Goal: Task Accomplishment & Management: Use online tool/utility

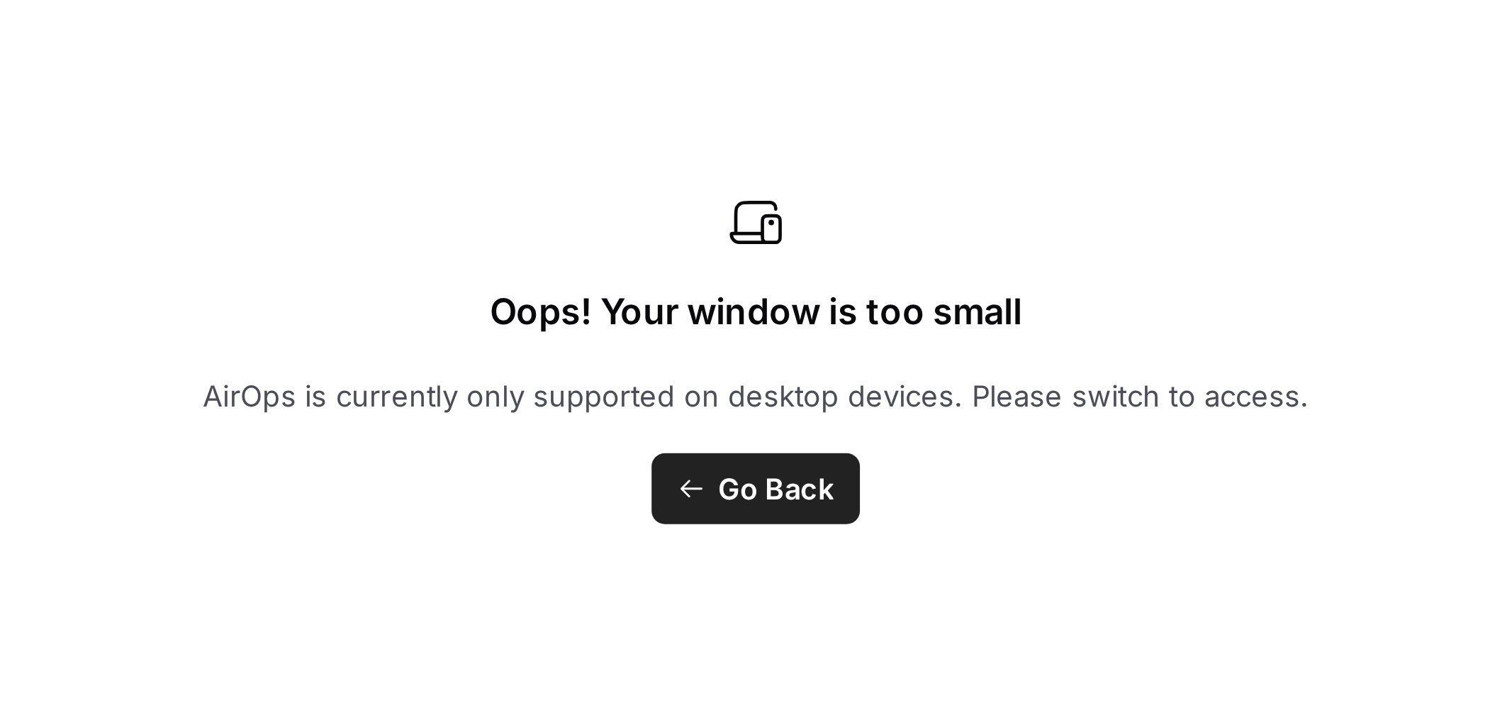
scroll to position [920, 0]
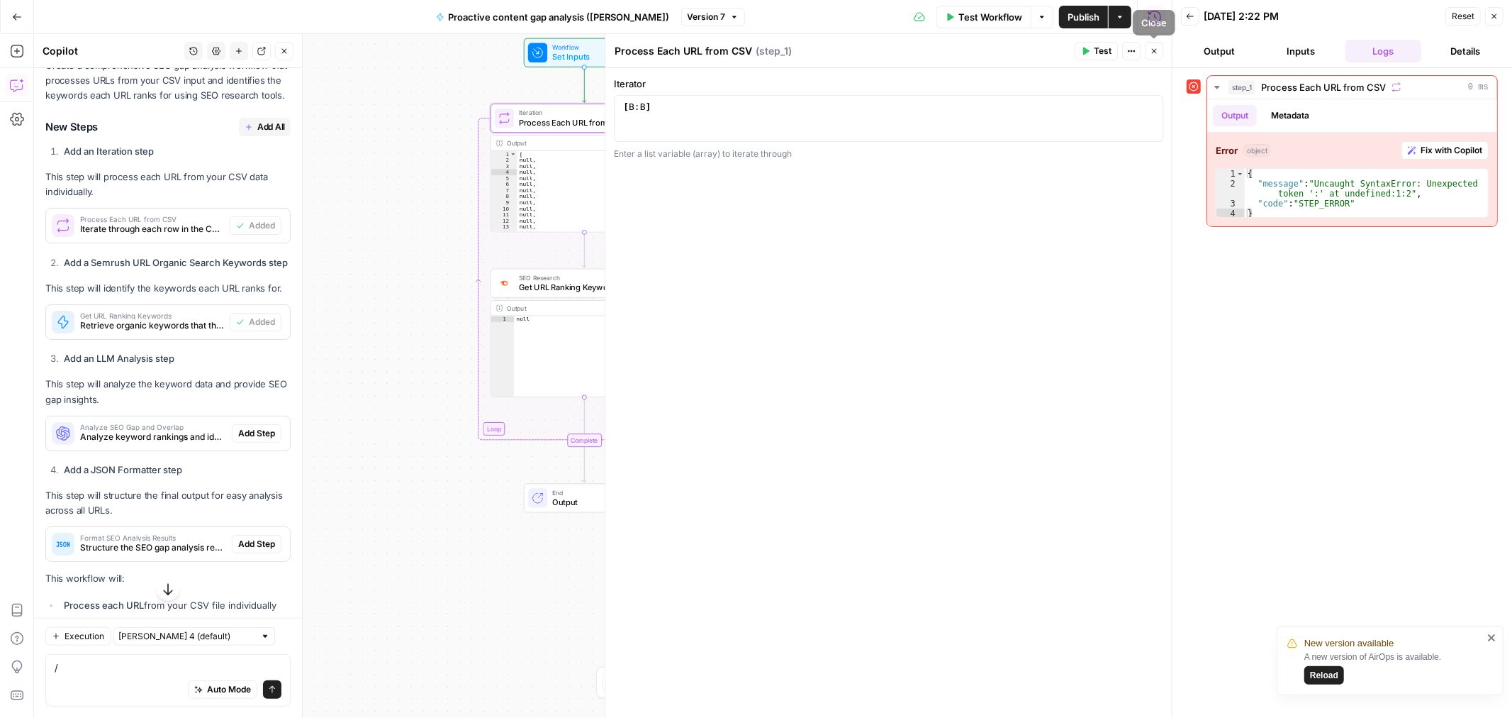
click at [1008, 52] on button "Close" at bounding box center [1154, 51] width 18 height 18
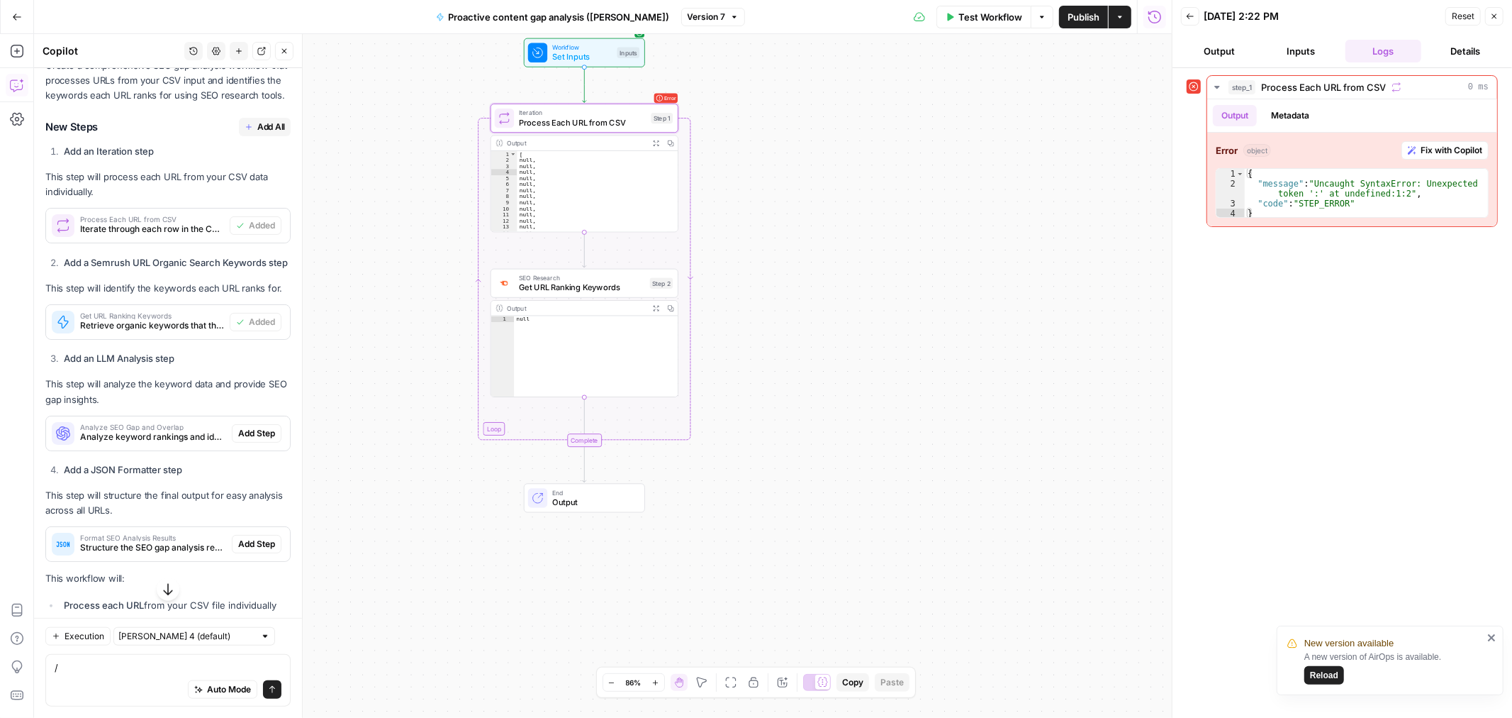
click at [939, 147] on div "Workflow Set Inputs Inputs Loop Error Iteration Process Each URL from CSV Step …" at bounding box center [603, 375] width 1138 height 683
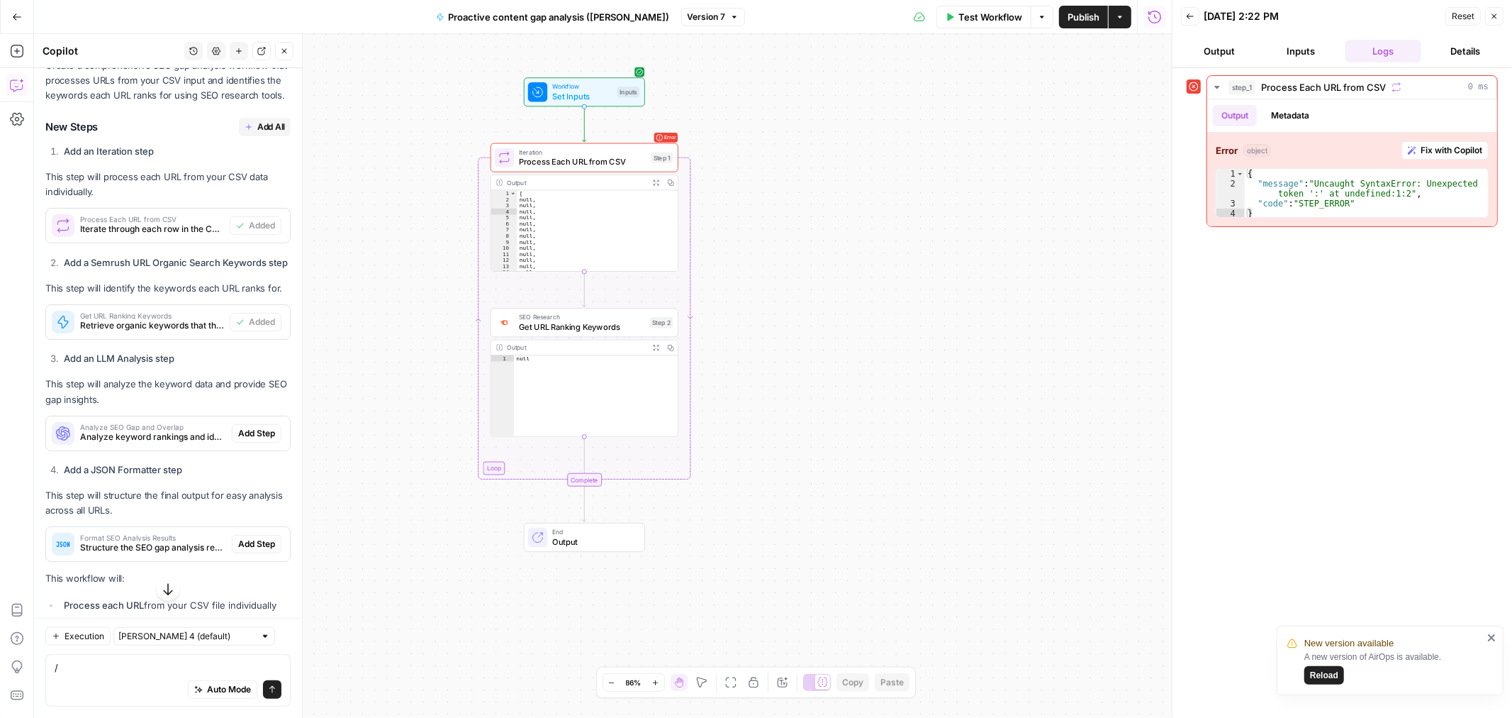
click at [888, 128] on div "Workflow Set Inputs Inputs Loop Error Iteration Process Each URL from CSV Step …" at bounding box center [603, 375] width 1138 height 683
click at [579, 94] on span "Set Inputs" at bounding box center [582, 96] width 60 height 12
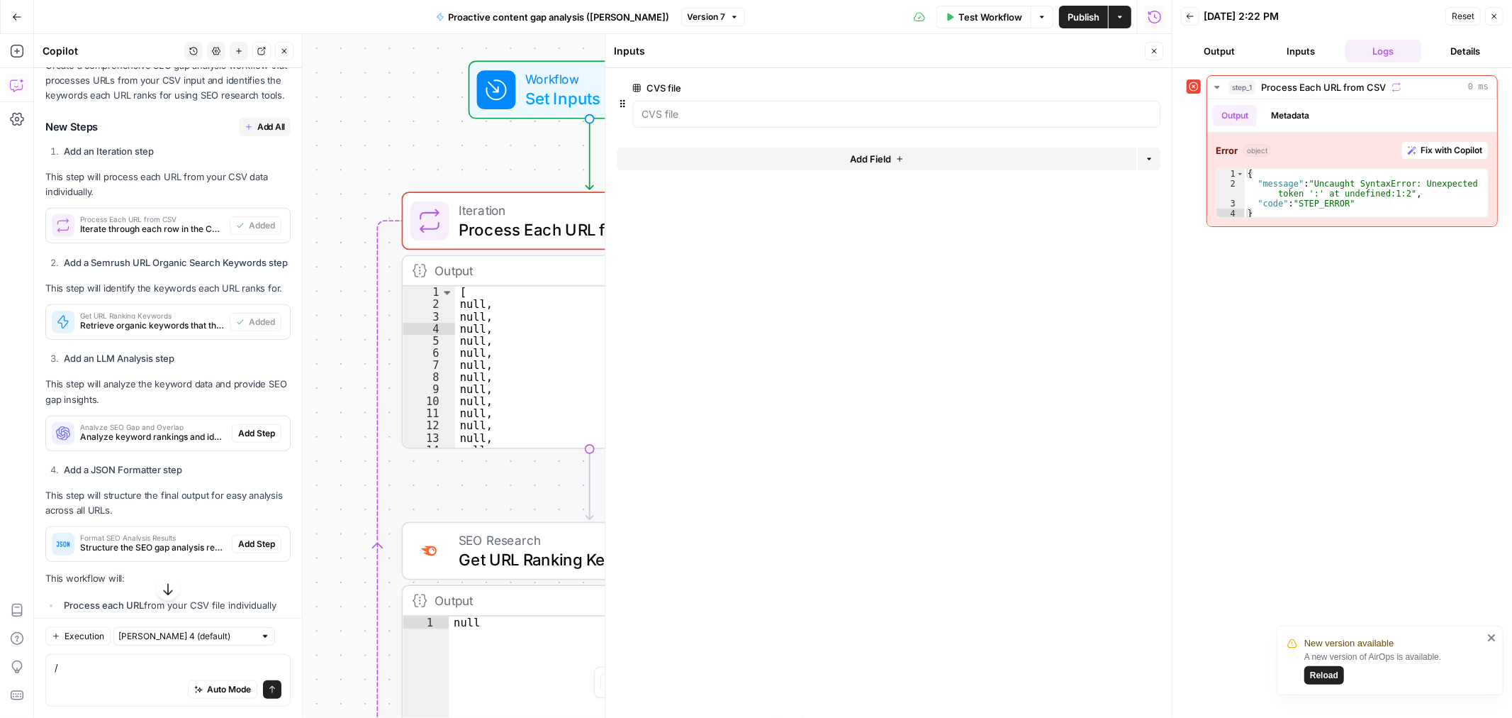
click at [1008, 48] on button "Close" at bounding box center [1154, 51] width 18 height 18
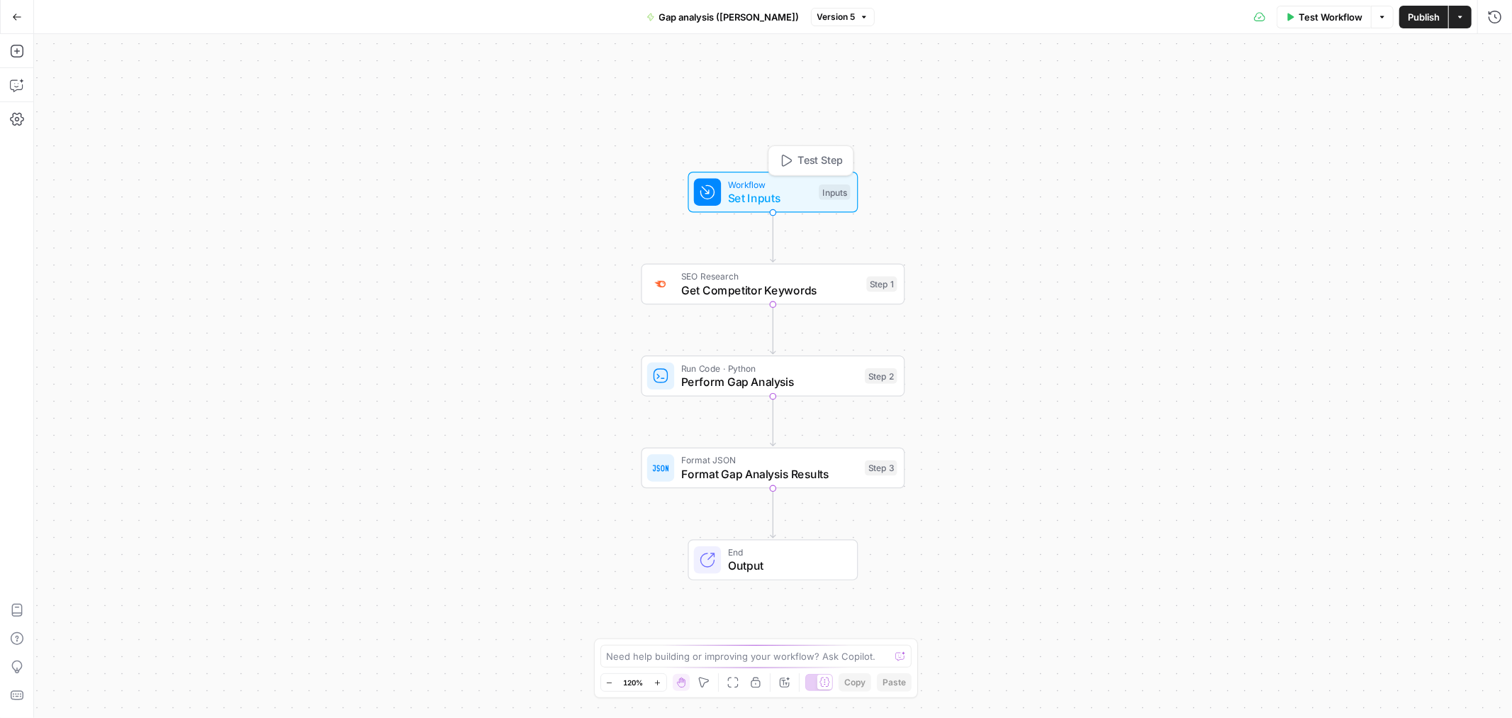
click at [759, 180] on span "Workflow" at bounding box center [770, 183] width 84 height 13
click at [810, 152] on span "Test Step" at bounding box center [820, 160] width 45 height 16
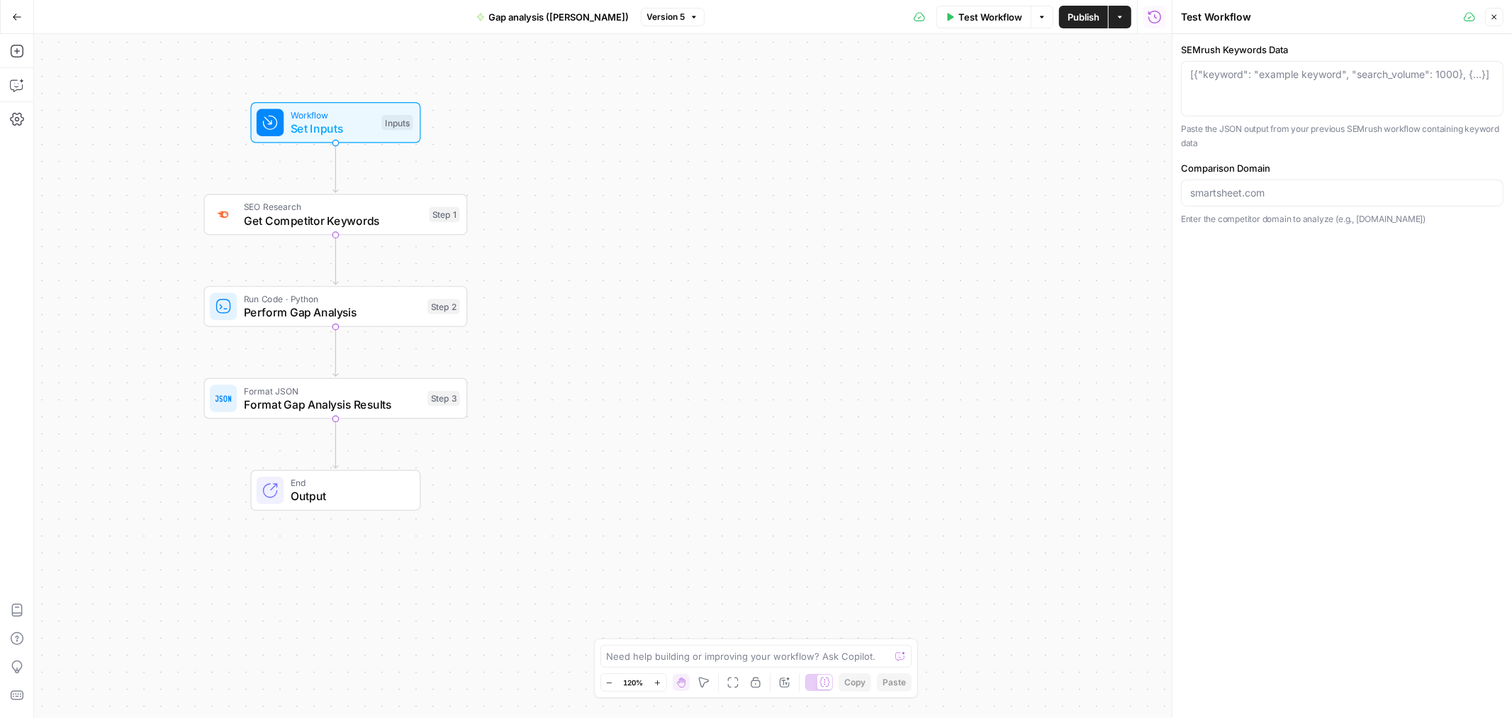
drag, startPoint x: 1003, startPoint y: 425, endPoint x: 565, endPoint y: 357, distance: 442.7
click at [565, 357] on div "Workflow Set Inputs Inputs SEO Research Get Competitor Keywords Step 1 Run Code…" at bounding box center [603, 375] width 1138 height 683
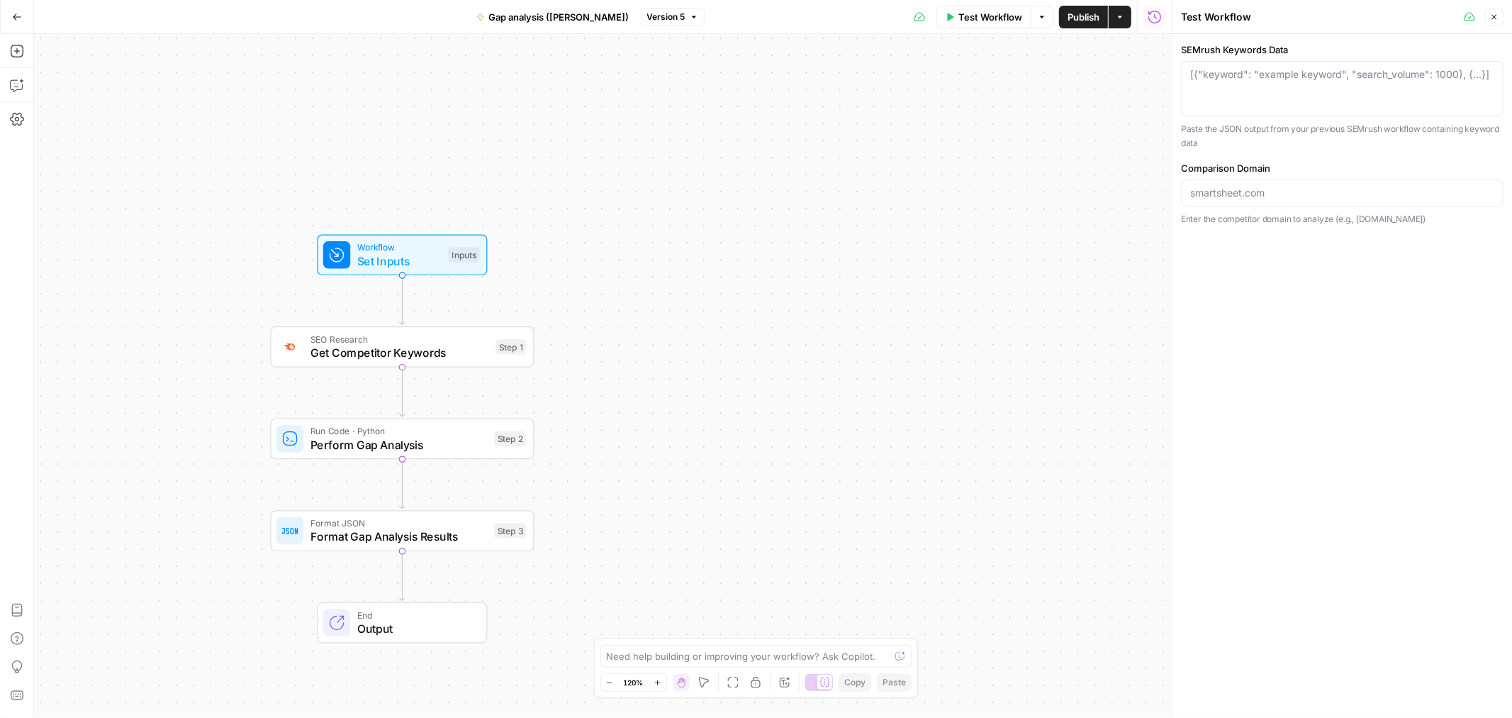
drag, startPoint x: 587, startPoint y: 239, endPoint x: 654, endPoint y: 328, distance: 111.5
click at [654, 331] on div "Workflow Set Inputs Inputs SEO Research Get Competitor Keywords Step 1 Run Code…" at bounding box center [603, 375] width 1138 height 683
click at [16, 55] on icon "button" at bounding box center [17, 51] width 14 height 14
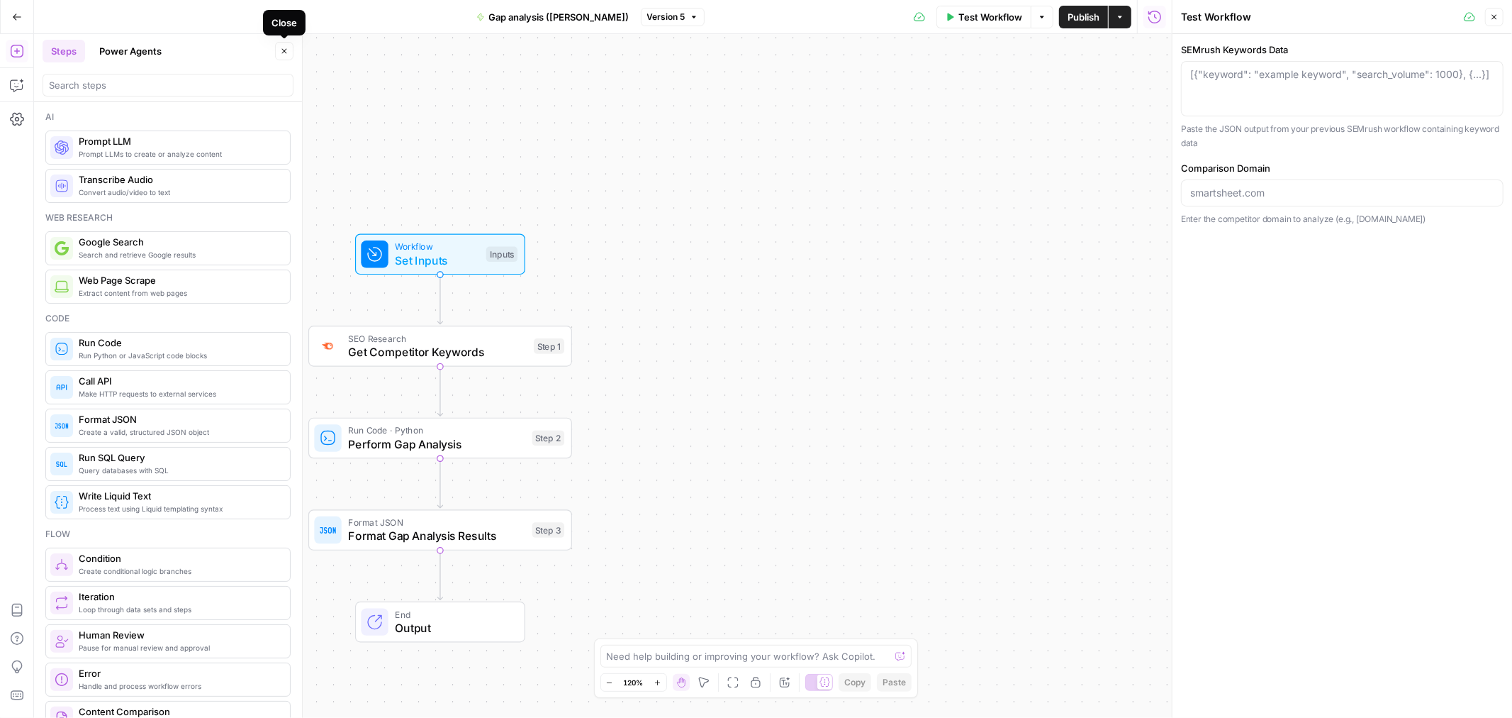
click at [286, 50] on icon "button" at bounding box center [284, 51] width 9 height 9
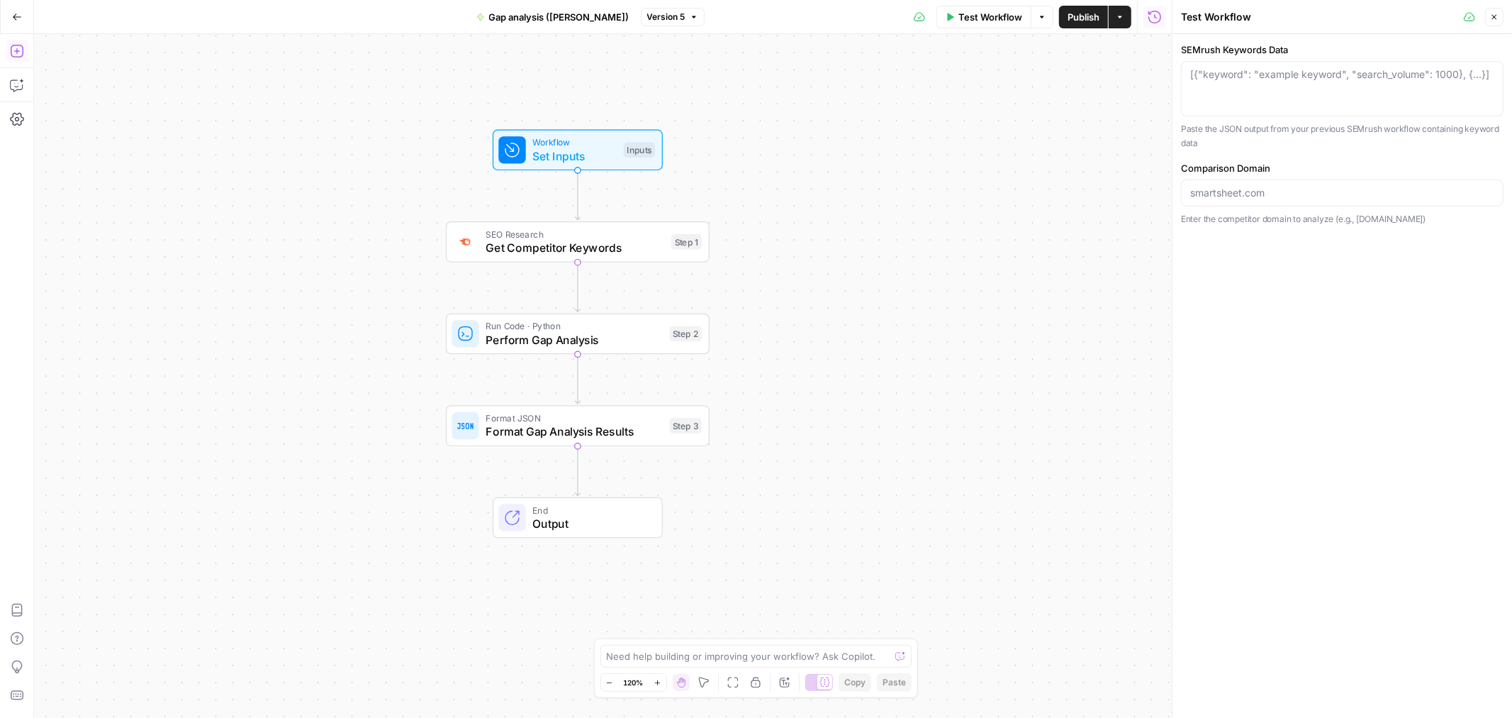
drag, startPoint x: 163, startPoint y: 131, endPoint x: 301, endPoint y: 25, distance: 173.9
click at [301, 25] on div "Go Back Gap analysis (Andy M) Version 5 Test Workflow Options Publish Actions R…" at bounding box center [586, 359] width 1172 height 718
click at [17, 83] on icon "button" at bounding box center [17, 85] width 14 height 14
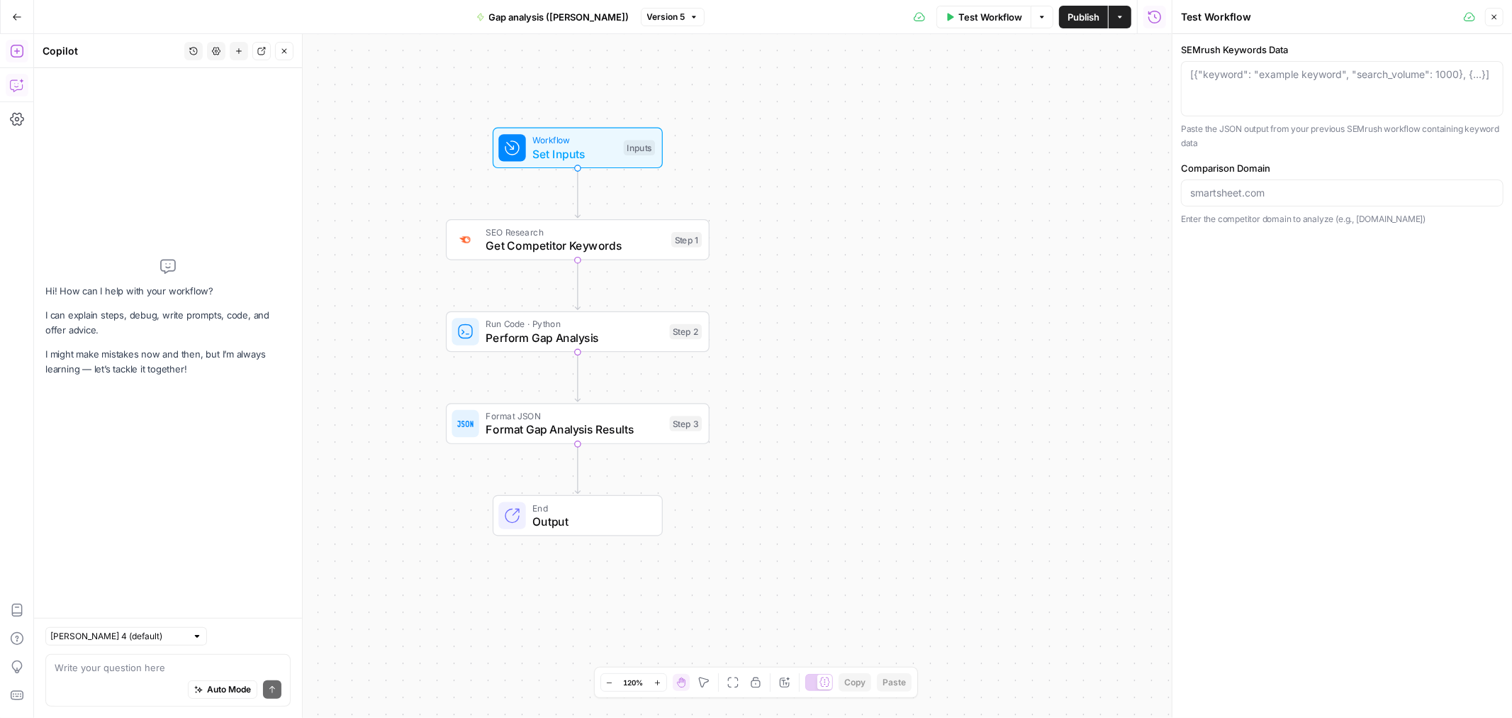
click at [1093, 131] on div "Workflow Set Inputs Inputs SEO Research Get Competitor Keywords Step 1 Run Code…" at bounding box center [603, 375] width 1138 height 683
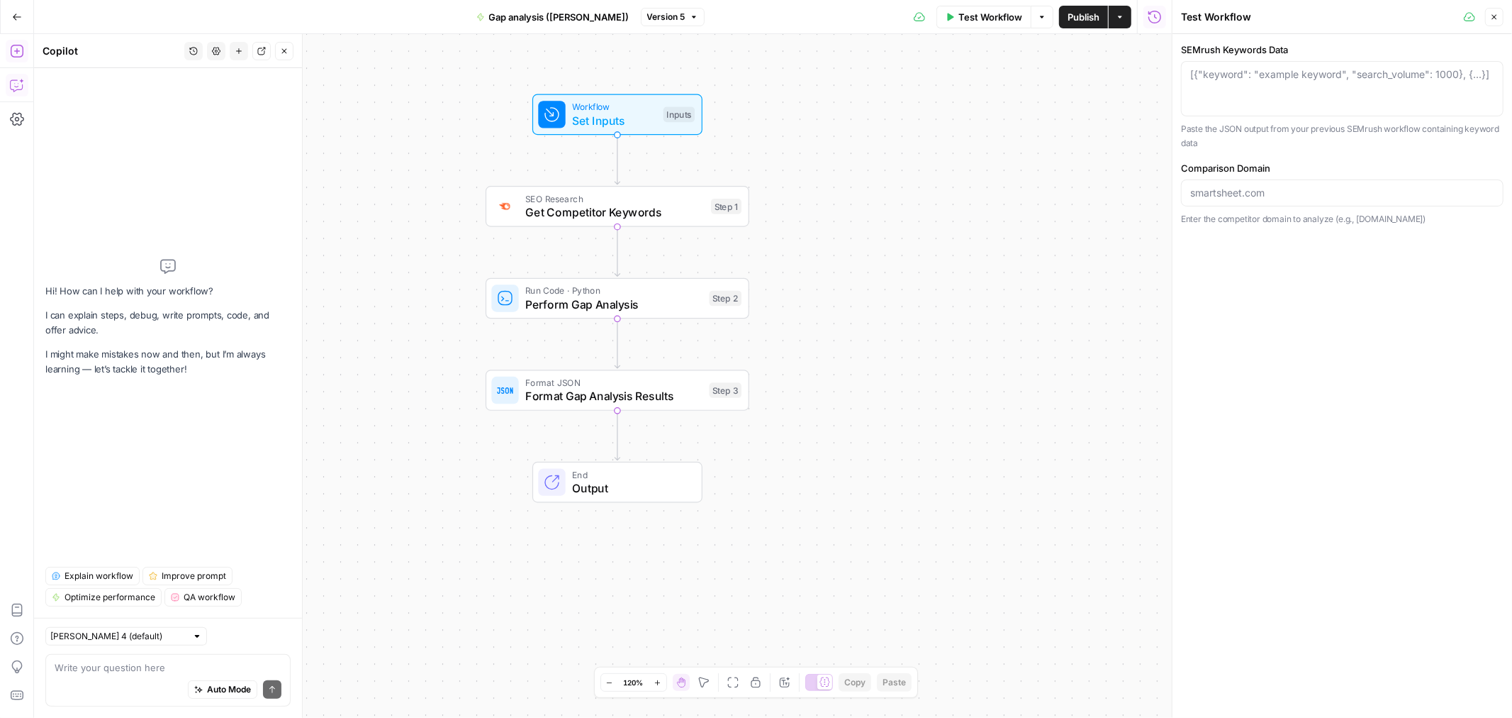
drag, startPoint x: 905, startPoint y: 263, endPoint x: 944, endPoint y: 230, distance: 51.8
click at [944, 230] on div "Workflow Set Inputs Inputs SEO Research Get Competitor Keywords Step 1 Run Code…" at bounding box center [603, 375] width 1138 height 683
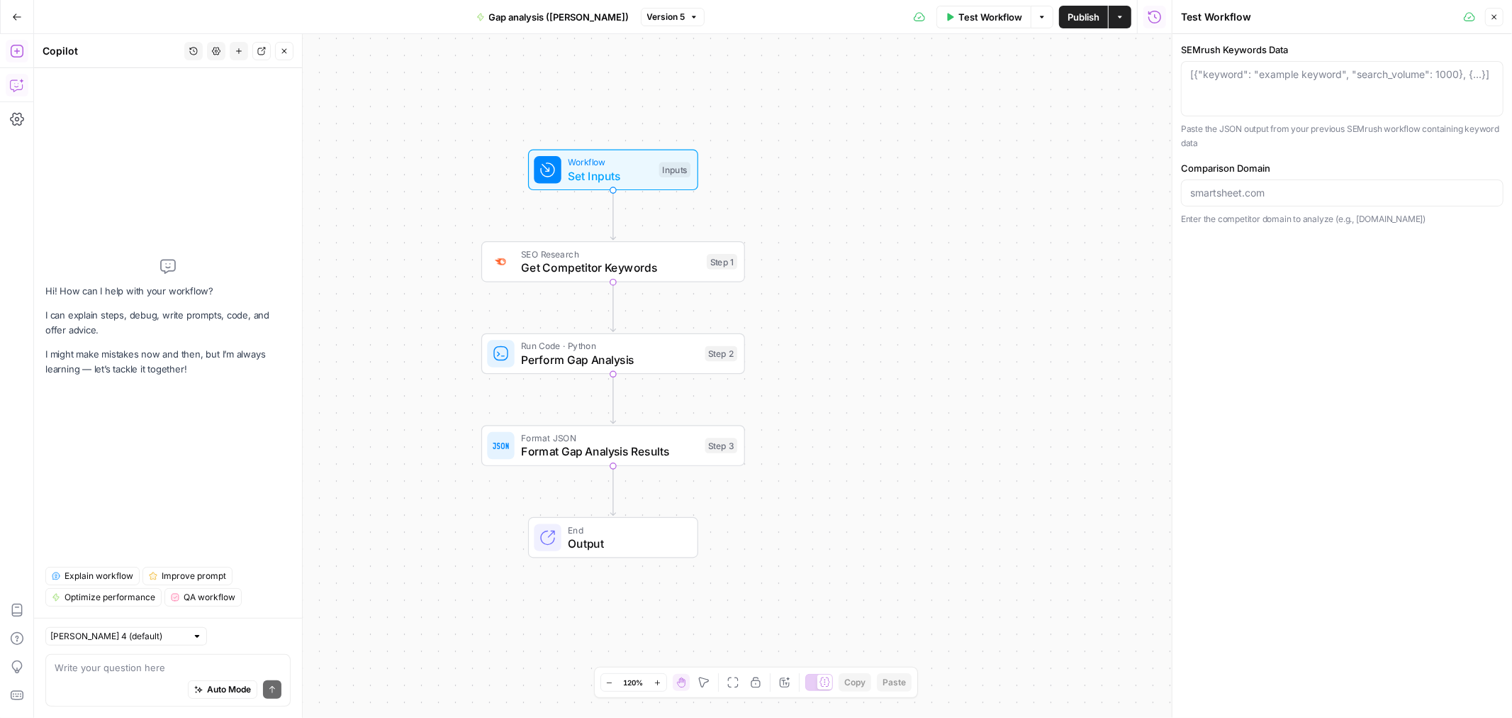
drag, startPoint x: 944, startPoint y: 230, endPoint x: 942, endPoint y: 285, distance: 55.4
click at [942, 285] on div "Workflow Set Inputs Inputs SEO Research Get Competitor Keywords Step 1 Run Code…" at bounding box center [603, 375] width 1138 height 683
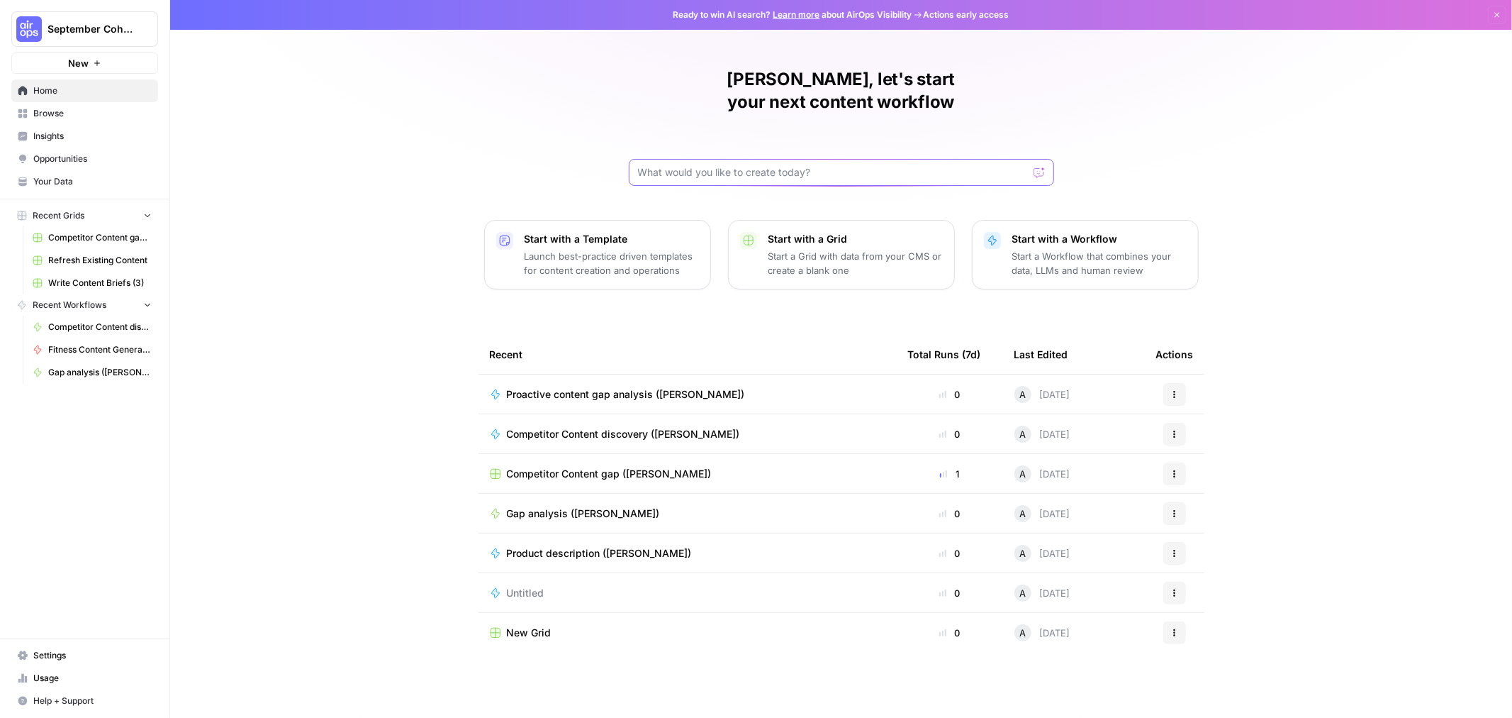
click at [713, 165] on input "text" at bounding box center [833, 172] width 390 height 14
type input "[PERSON_NAME]"
click at [1031, 163] on button "Send" at bounding box center [1040, 172] width 18 height 18
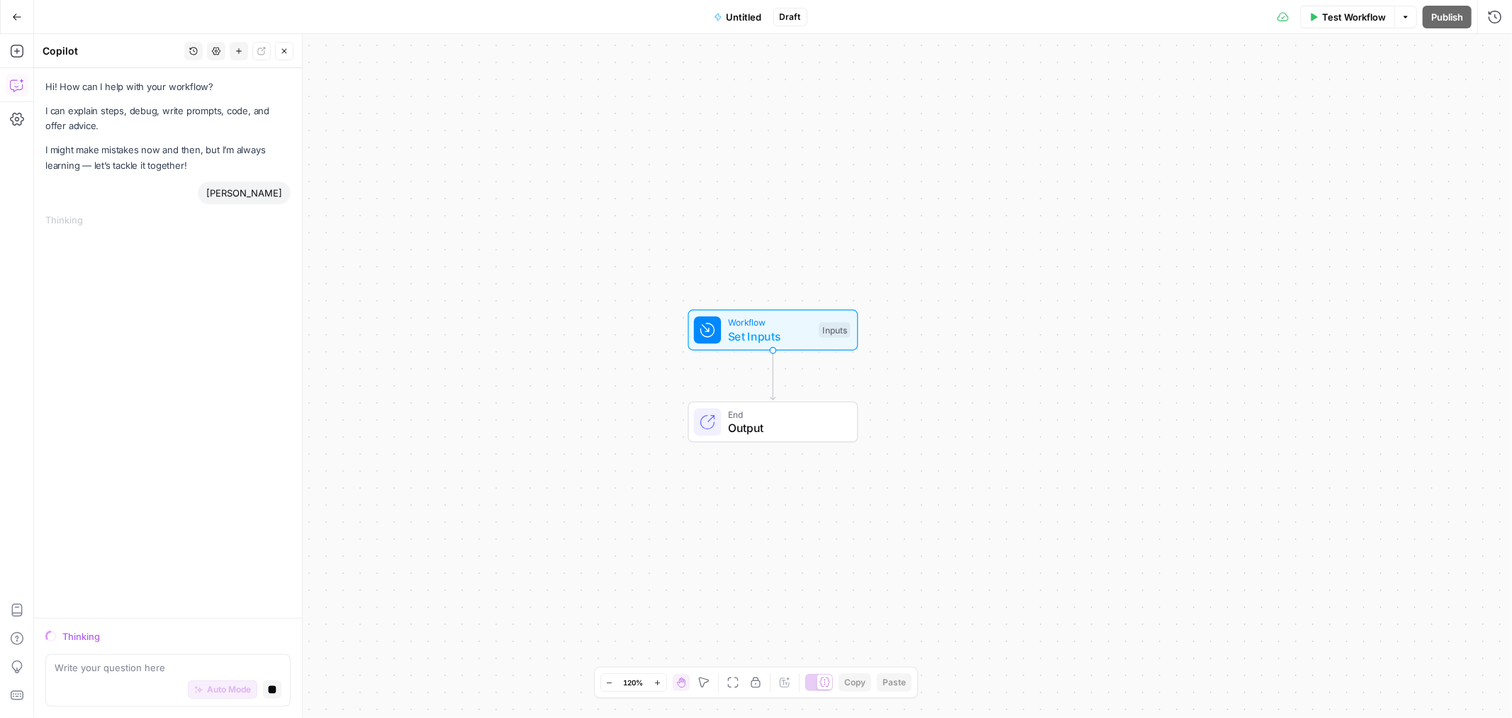
click at [12, 19] on icon "button" at bounding box center [17, 17] width 10 height 10
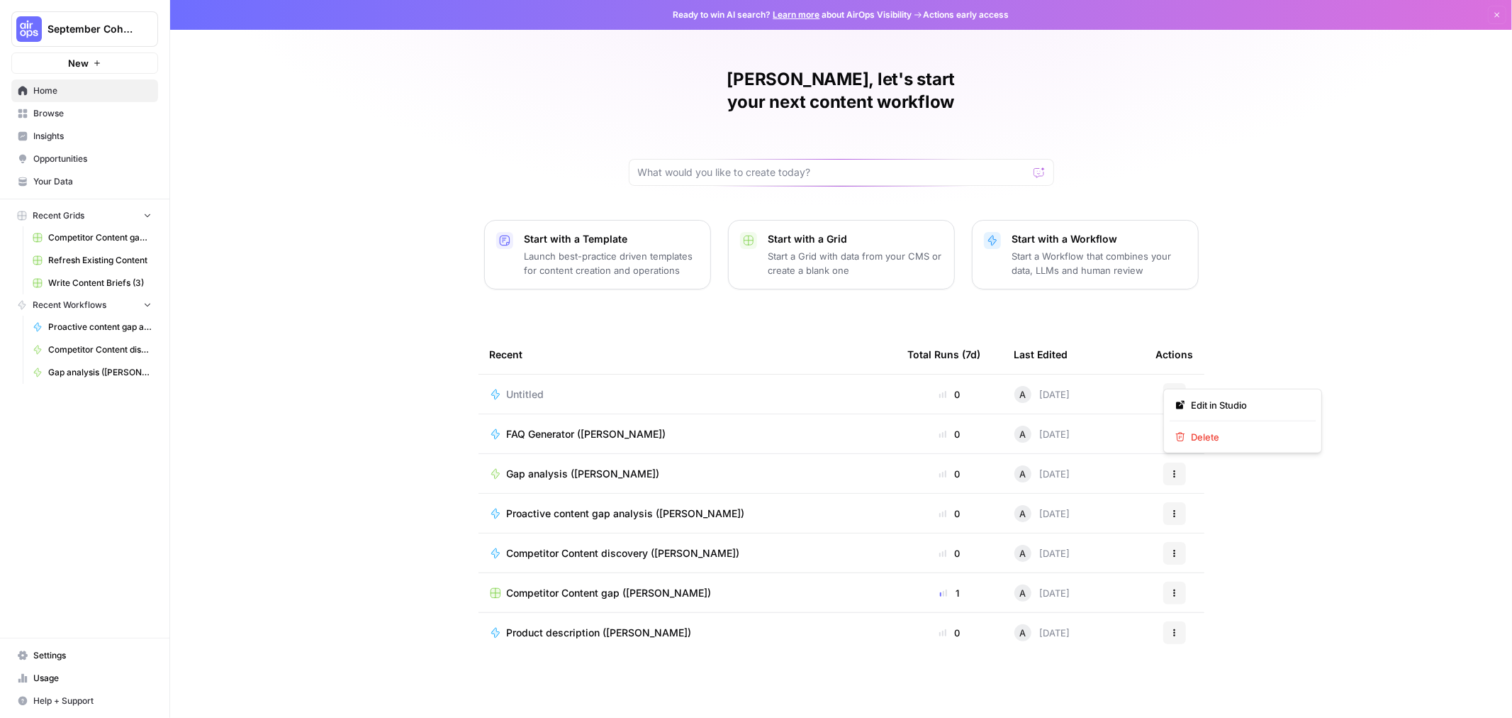
click at [1171, 390] on icon "button" at bounding box center [1175, 394] width 9 height 9
click at [1204, 440] on span "Delete" at bounding box center [1247, 437] width 113 height 14
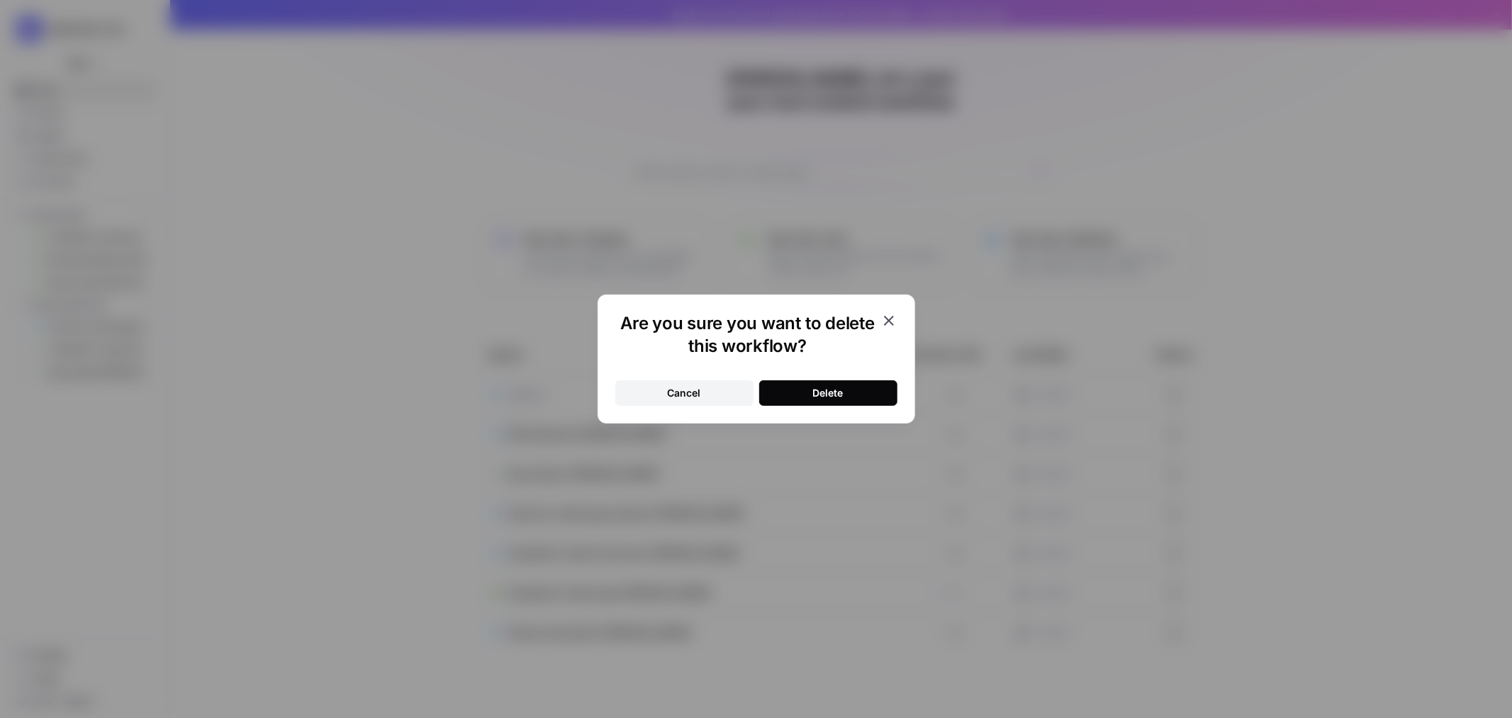
drag, startPoint x: 864, startPoint y: 384, endPoint x: 501, endPoint y: 298, distance: 373.0
click at [862, 384] on button "Delete" at bounding box center [828, 393] width 138 height 26
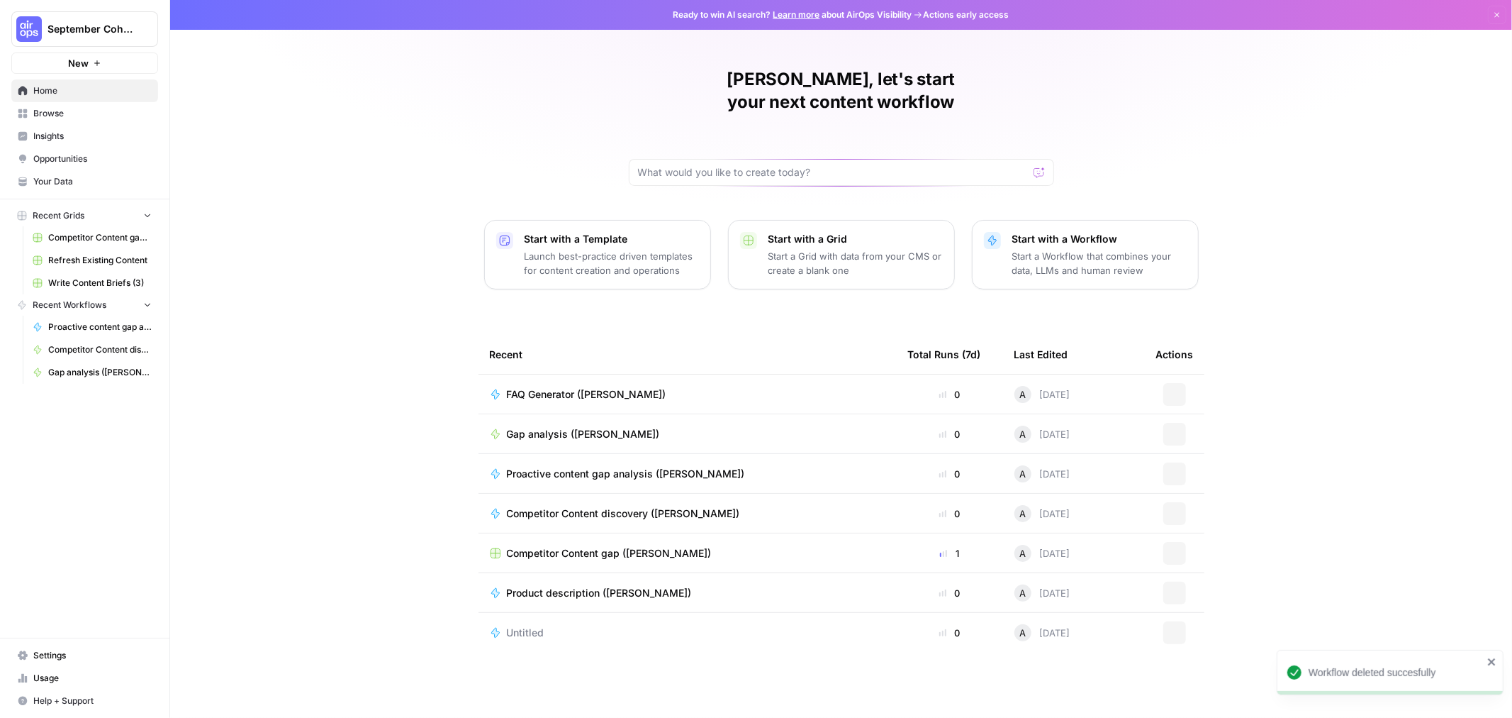
click at [305, 223] on div "Andy, let's start your next content workflow Start with a Template Launch best-…" at bounding box center [841, 359] width 1342 height 718
